Goal: Task Accomplishment & Management: Use online tool/utility

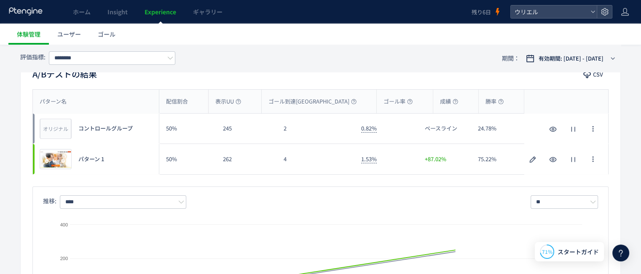
click at [33, 15] on icon at bounding box center [25, 11] width 35 height 8
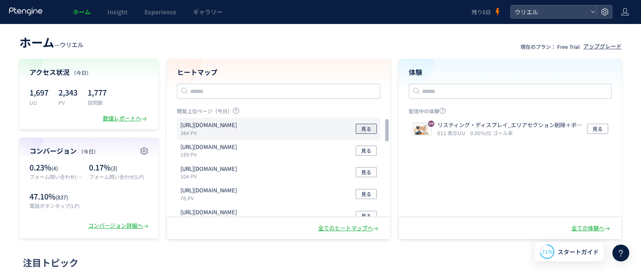
click at [370, 128] on span "見る" at bounding box center [366, 129] width 10 height 10
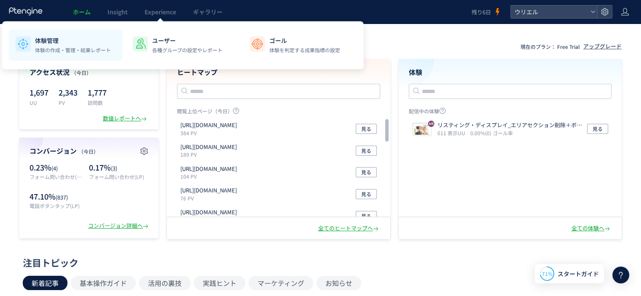
click at [69, 42] on p "体験管理" at bounding box center [73, 40] width 76 height 8
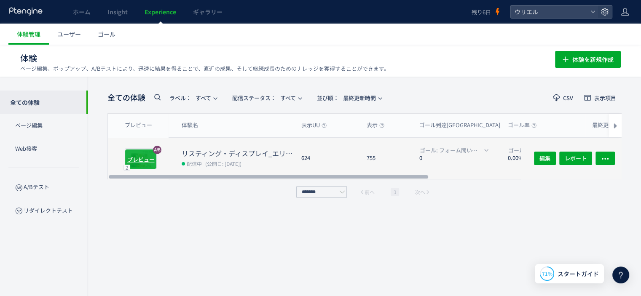
click at [143, 155] on span "プレビュー" at bounding box center [140, 159] width 27 height 8
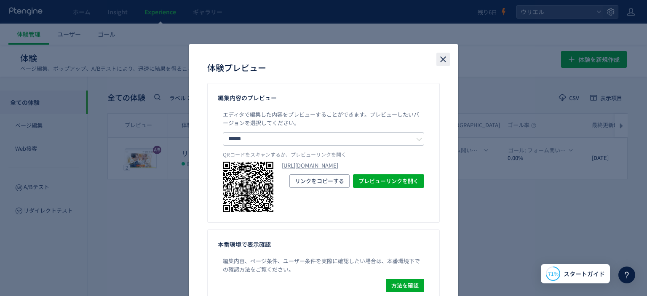
click at [442, 60] on icon "close" at bounding box center [443, 59] width 10 height 10
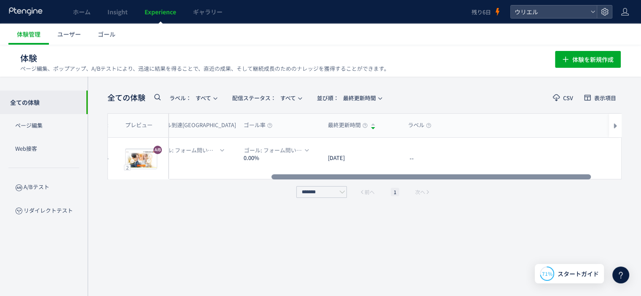
drag, startPoint x: 346, startPoint y: 176, endPoint x: 512, endPoint y: 151, distance: 168.2
click at [512, 174] on div at bounding box center [430, 176] width 319 height 5
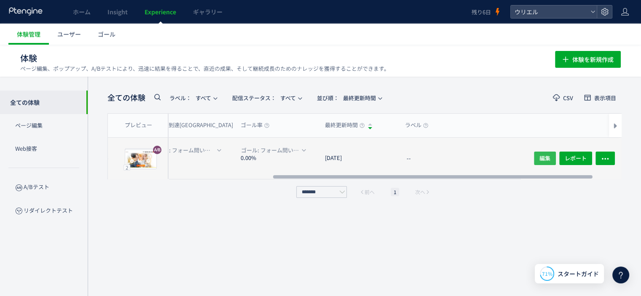
click at [540, 159] on span "編集" at bounding box center [544, 158] width 11 height 13
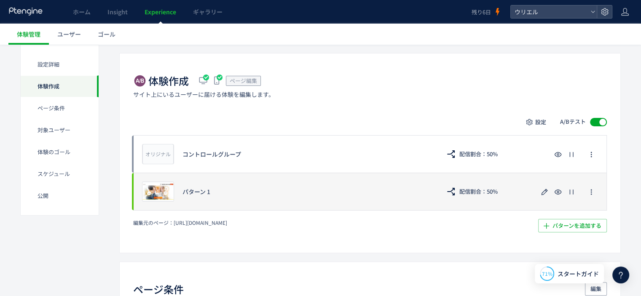
scroll to position [168, 0]
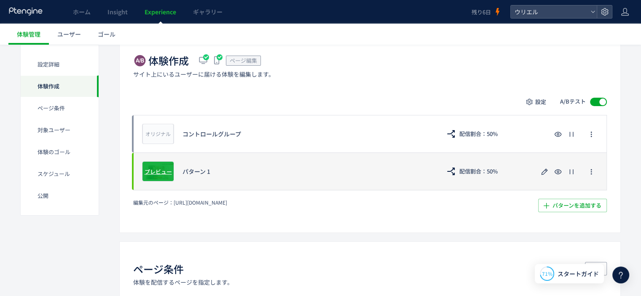
click at [159, 170] on span "プレビュー" at bounding box center [157, 171] width 27 height 8
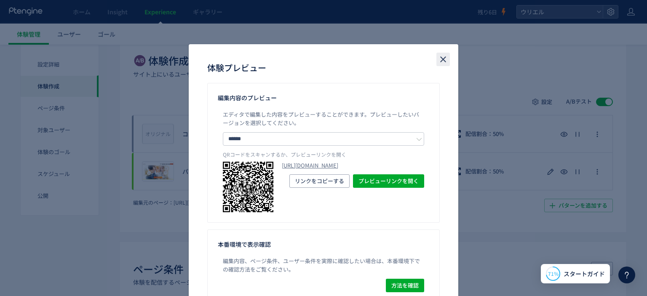
click at [441, 60] on icon "close" at bounding box center [443, 59] width 10 height 10
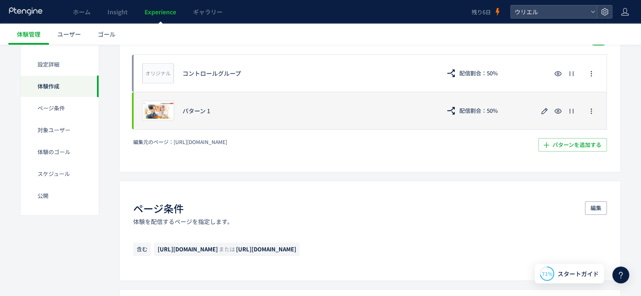
scroll to position [211, 0]
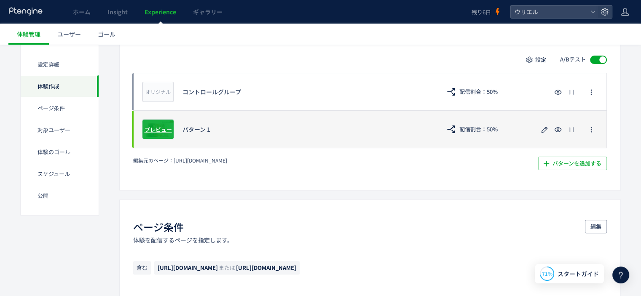
click at [163, 131] on span "プレビュー" at bounding box center [157, 129] width 27 height 8
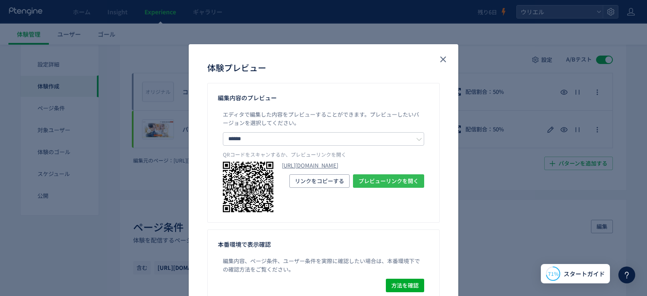
click at [376, 188] on span "プレビューリンクを開く" at bounding box center [388, 180] width 60 height 13
click at [440, 62] on icon "close" at bounding box center [443, 59] width 10 height 10
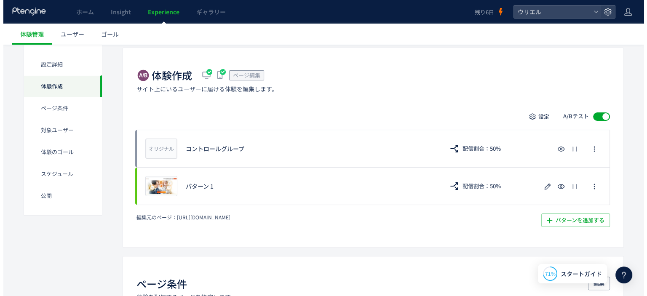
scroll to position [168, 0]
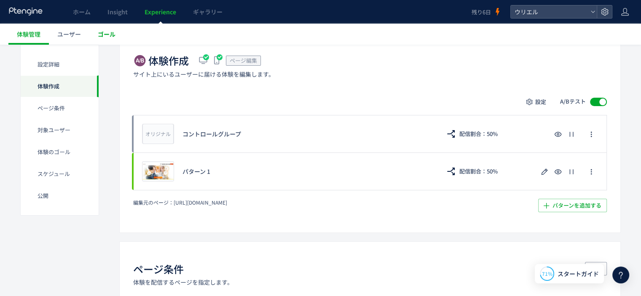
click at [108, 40] on link "ゴール" at bounding box center [106, 34] width 35 height 21
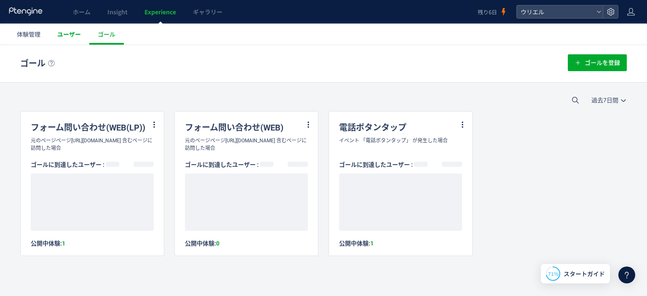
click at [70, 34] on span "ユーザー" at bounding box center [69, 34] width 24 height 8
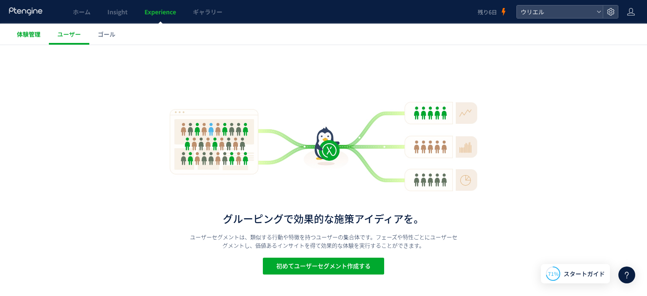
click at [40, 35] on span "体験管理" at bounding box center [29, 34] width 24 height 8
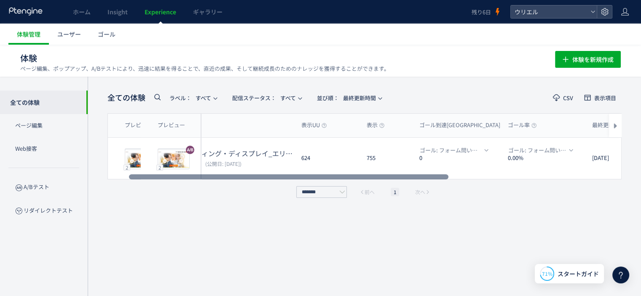
drag, startPoint x: 382, startPoint y: 178, endPoint x: 384, endPoint y: 161, distance: 17.0
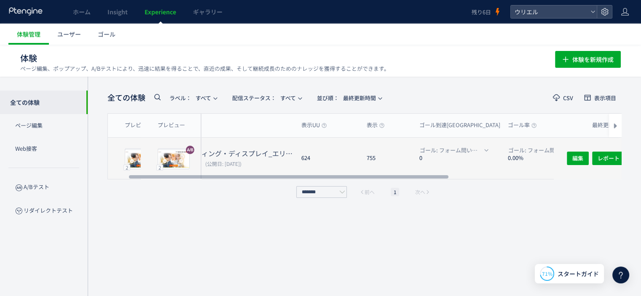
click at [411, 174] on div at bounding box center [288, 176] width 319 height 5
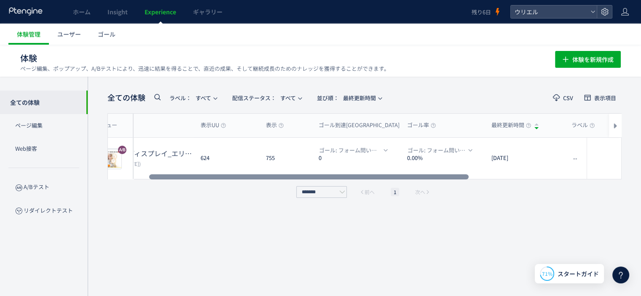
scroll to position [0, 115]
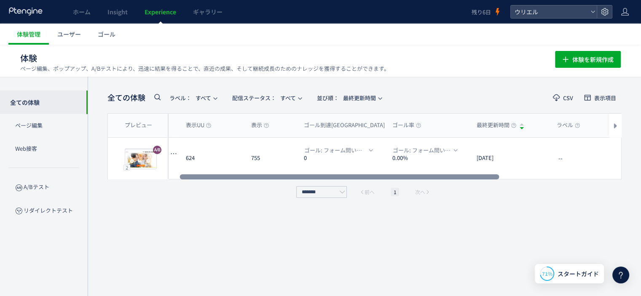
drag, startPoint x: 365, startPoint y: 175, endPoint x: 408, endPoint y: 174, distance: 42.6
click at [408, 174] on div at bounding box center [338, 176] width 319 height 5
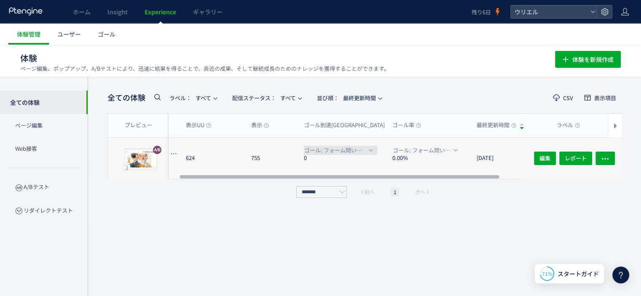
click at [370, 148] on icon "button" at bounding box center [370, 150] width 5 height 5
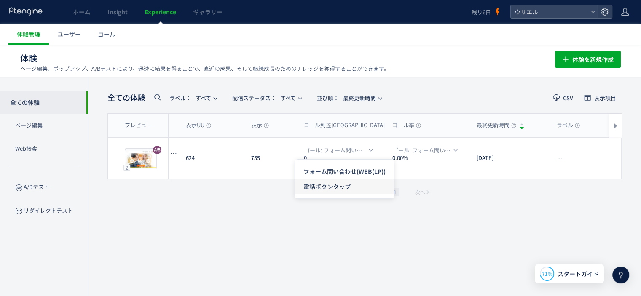
click at [354, 185] on span "電話ボタンタップ" at bounding box center [344, 186] width 82 height 15
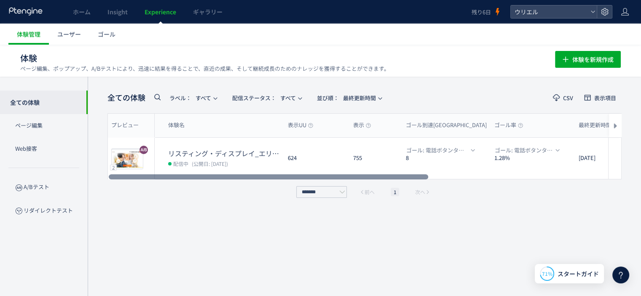
scroll to position [0, 0]
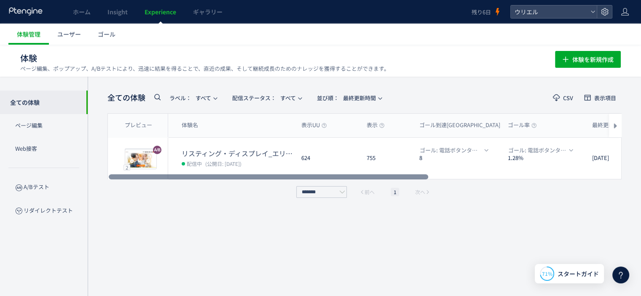
drag, startPoint x: 405, startPoint y: 176, endPoint x: 286, endPoint y: 173, distance: 119.2
click at [318, 178] on div at bounding box center [268, 176] width 319 height 5
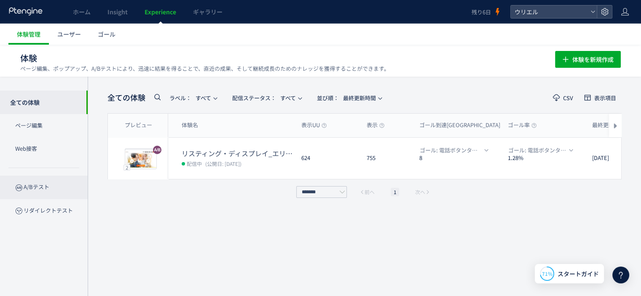
click at [67, 186] on p "A/Bテスト" at bounding box center [44, 187] width 88 height 23
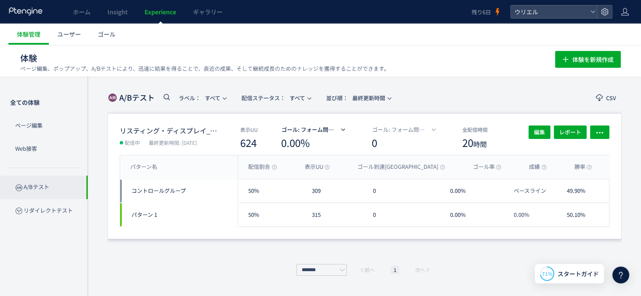
click at [337, 128] on span "ゴール: フォーム問い合わせ(WEB(LP))" at bounding box center [310, 129] width 58 height 13
click at [324, 166] on span "電話ボタンタップ" at bounding box center [314, 165] width 82 height 15
click at [58, 126] on p "ページ編集" at bounding box center [44, 125] width 88 height 23
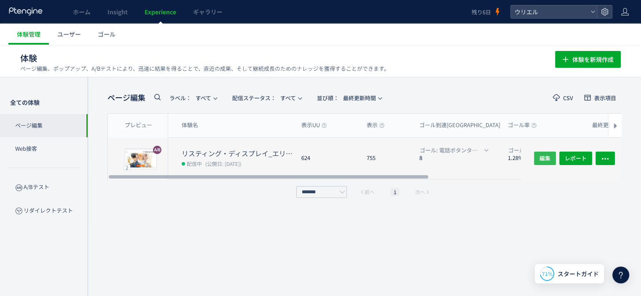
click at [541, 159] on span "編集" at bounding box center [544, 158] width 11 height 13
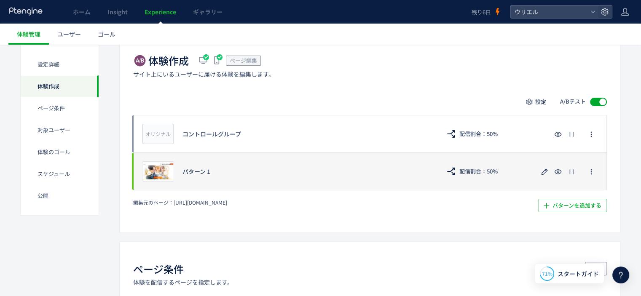
scroll to position [168, 0]
click at [543, 171] on use "button" at bounding box center [544, 171] width 6 height 6
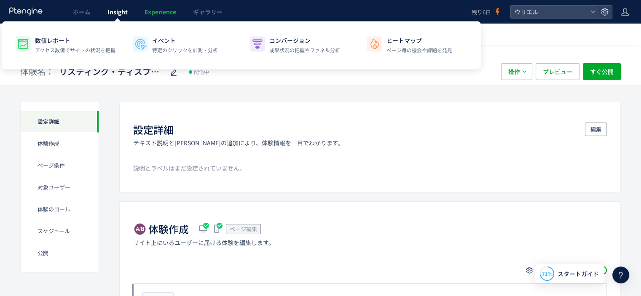
click at [111, 16] on link "Insight" at bounding box center [117, 12] width 37 height 24
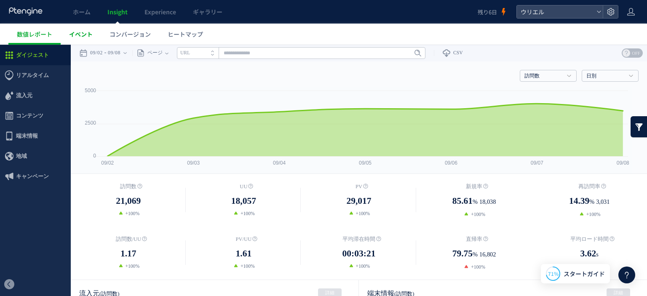
click at [87, 38] on span "イベント" at bounding box center [81, 34] width 24 height 8
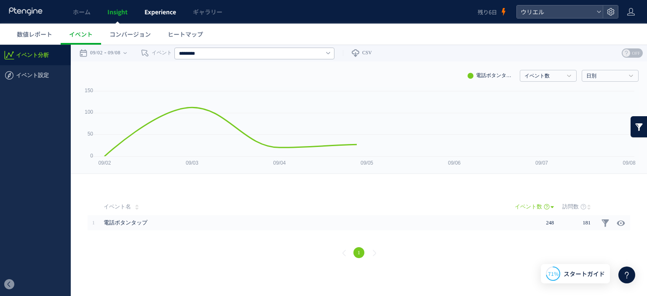
click at [155, 10] on span "Experience" at bounding box center [160, 12] width 32 height 8
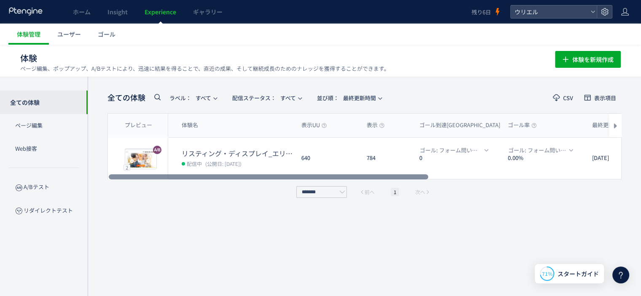
drag, startPoint x: 241, startPoint y: 175, endPoint x: 219, endPoint y: 183, distance: 23.3
click at [219, 179] on div at bounding box center [268, 176] width 319 height 5
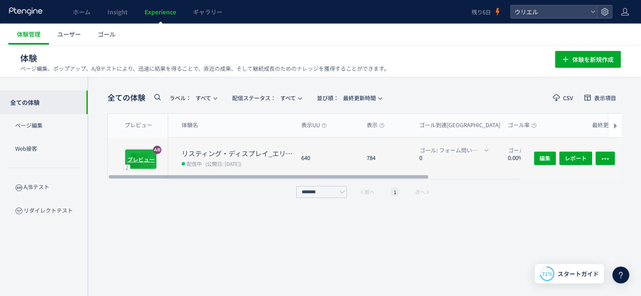
click at [145, 157] on span "プレビュー" at bounding box center [140, 159] width 27 height 8
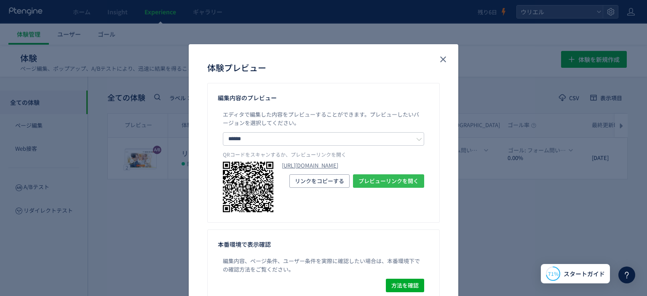
click at [372, 188] on span "プレビューリンクを開く" at bounding box center [388, 180] width 60 height 13
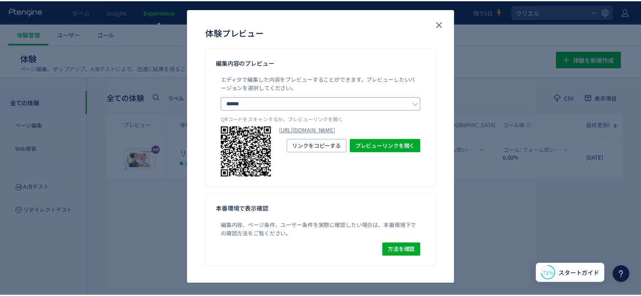
scroll to position [44, 0]
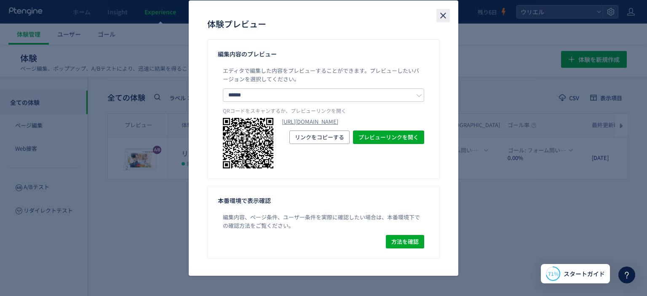
click at [441, 17] on icon "close" at bounding box center [443, 16] width 10 height 10
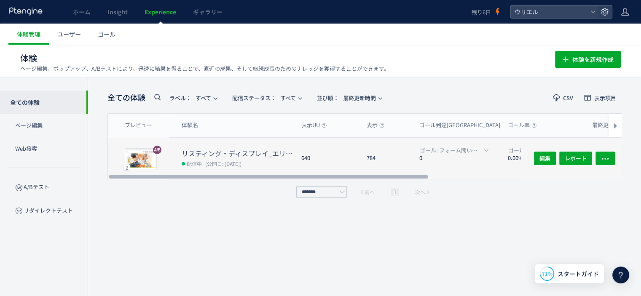
click at [231, 155] on dt "リスティング・ディスプレイ_エリアセクション削除＋ボディ1つ目CPA削除" at bounding box center [238, 154] width 113 height 10
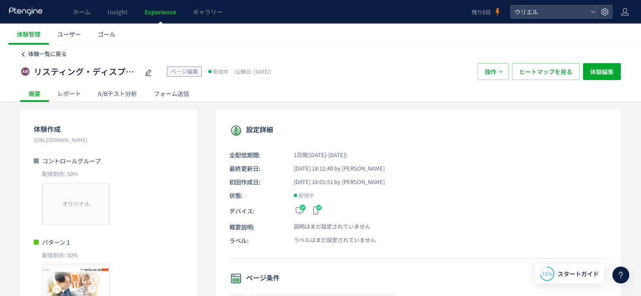
click at [45, 49] on div "体験一覧に戻る" at bounding box center [320, 51] width 600 height 13
click at [40, 54] on span "体験一覧に戻る" at bounding box center [47, 54] width 38 height 8
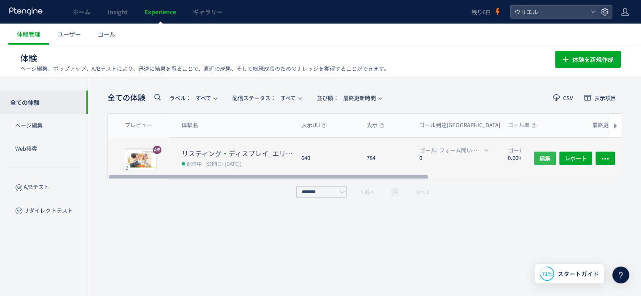
click at [544, 157] on span "編集" at bounding box center [544, 158] width 11 height 13
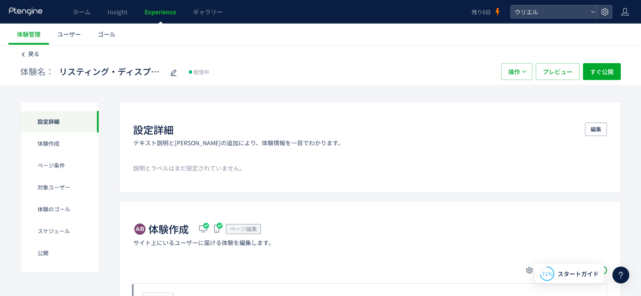
click at [35, 53] on span "戻る" at bounding box center [33, 54] width 11 height 8
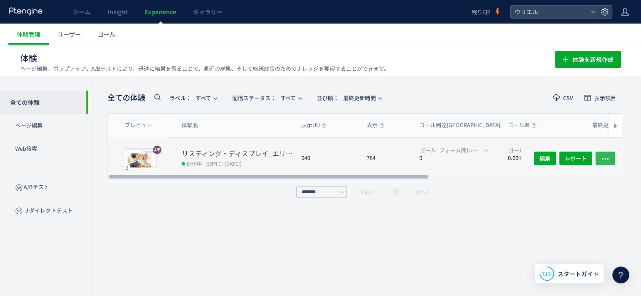
click at [608, 159] on icon "button" at bounding box center [605, 159] width 8 height 8
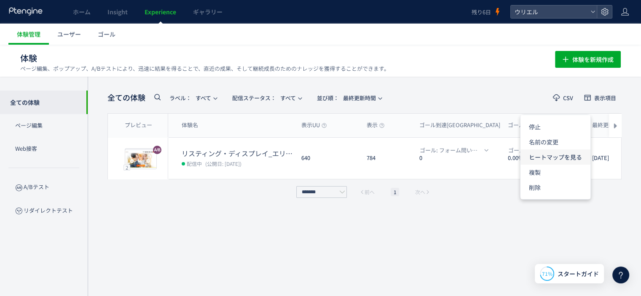
click at [559, 158] on li "ヒートマップを見る" at bounding box center [555, 157] width 70 height 15
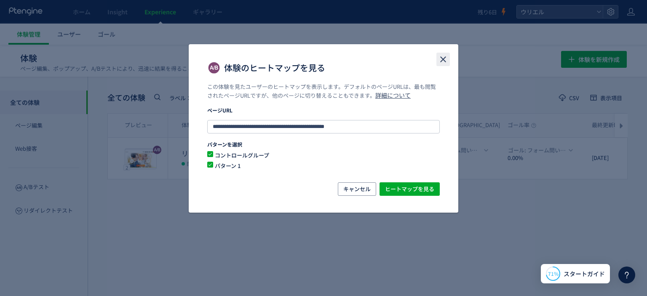
click at [445, 59] on icon "close" at bounding box center [443, 59] width 10 height 10
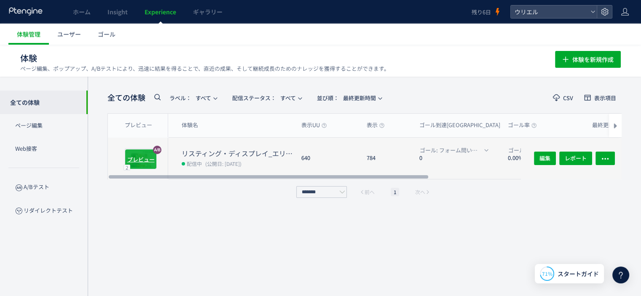
click at [150, 158] on span "プレビュー" at bounding box center [140, 159] width 27 height 8
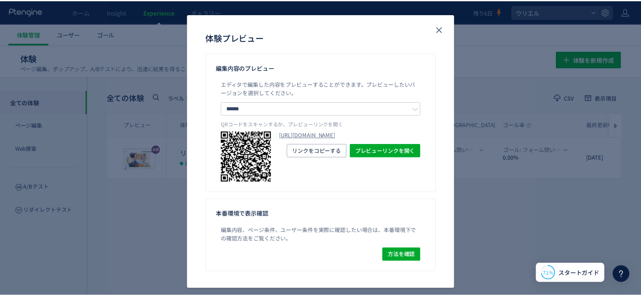
scroll to position [44, 0]
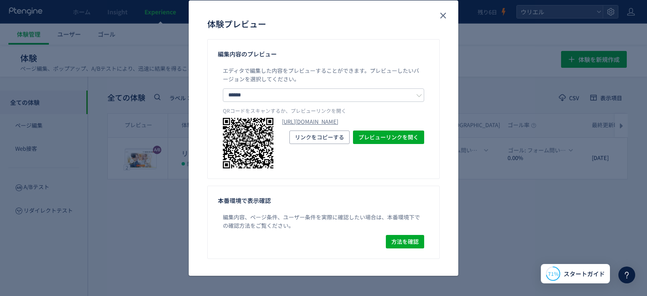
click at [473, 191] on div "体験プレビュー 編集内容のプレビュー エディタで編集した内容をプレビューすることができます。 プレビューしたいバージョンを選択してください。 ****** コ…" at bounding box center [323, 148] width 647 height 296
click at [440, 17] on use "close" at bounding box center [443, 16] width 6 height 6
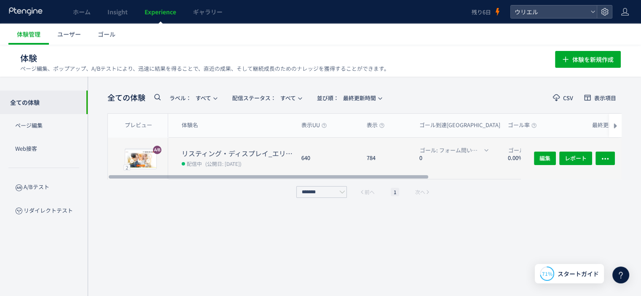
click at [310, 149] on div "640" at bounding box center [326, 158] width 65 height 41
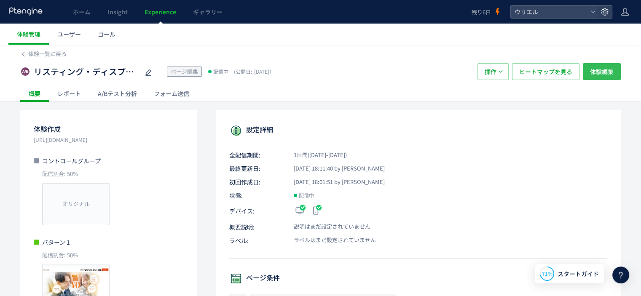
click at [608, 69] on span "体験編集" at bounding box center [602, 71] width 24 height 17
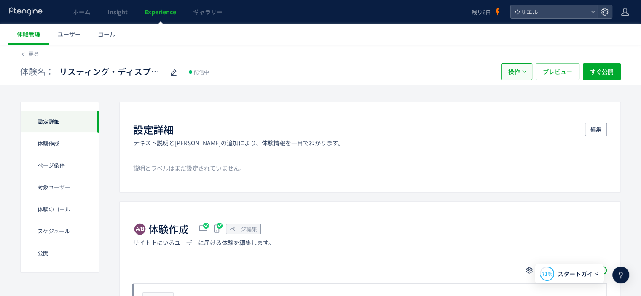
click at [526, 73] on icon "button" at bounding box center [523, 71] width 5 height 5
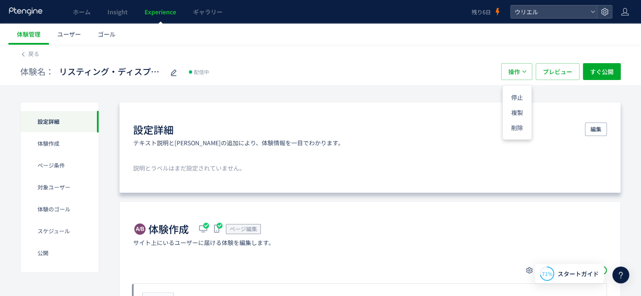
click at [372, 126] on div "設定詳細 テキスト説明と[PERSON_NAME]の追加により、体験情報を一目でわかります。 編集" at bounding box center [369, 135] width 473 height 24
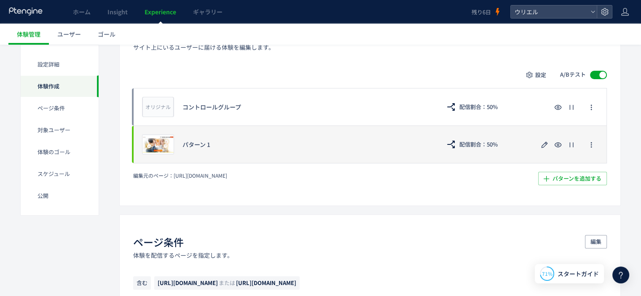
scroll to position [211, 0]
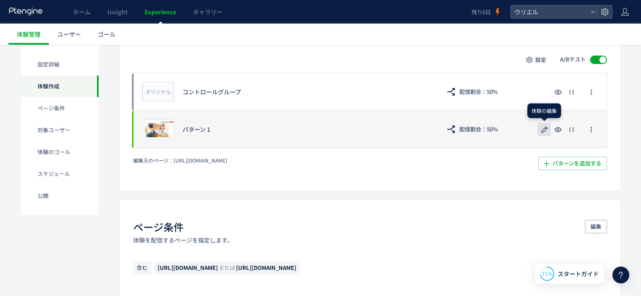
click at [541, 128] on icon "button" at bounding box center [544, 130] width 10 height 10
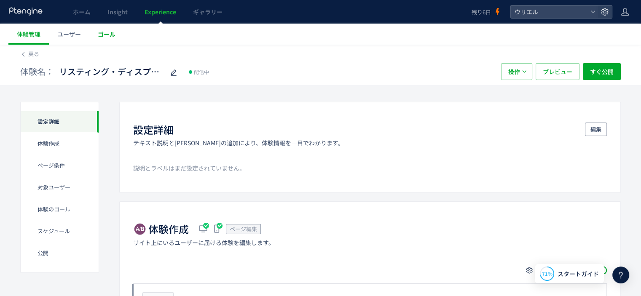
click at [102, 32] on span "ゴール" at bounding box center [107, 34] width 18 height 8
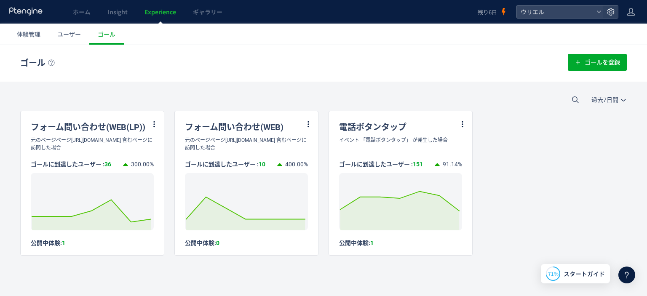
scroll to position [2, 0]
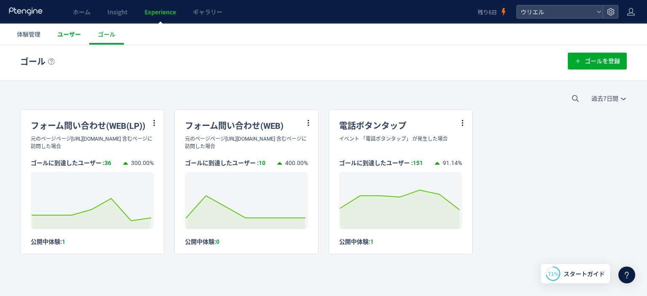
click at [73, 37] on span "ユーザー" at bounding box center [69, 34] width 24 height 8
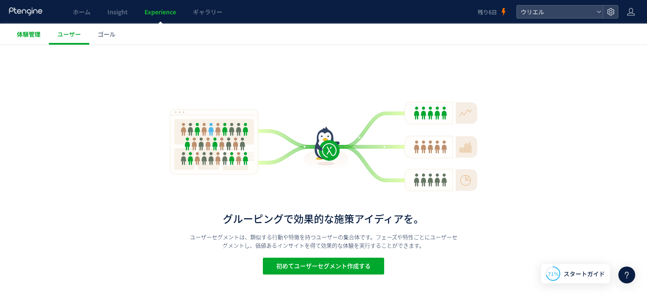
click at [38, 37] on span "体験管理" at bounding box center [29, 34] width 24 height 8
